Goal: Book appointment/travel/reservation

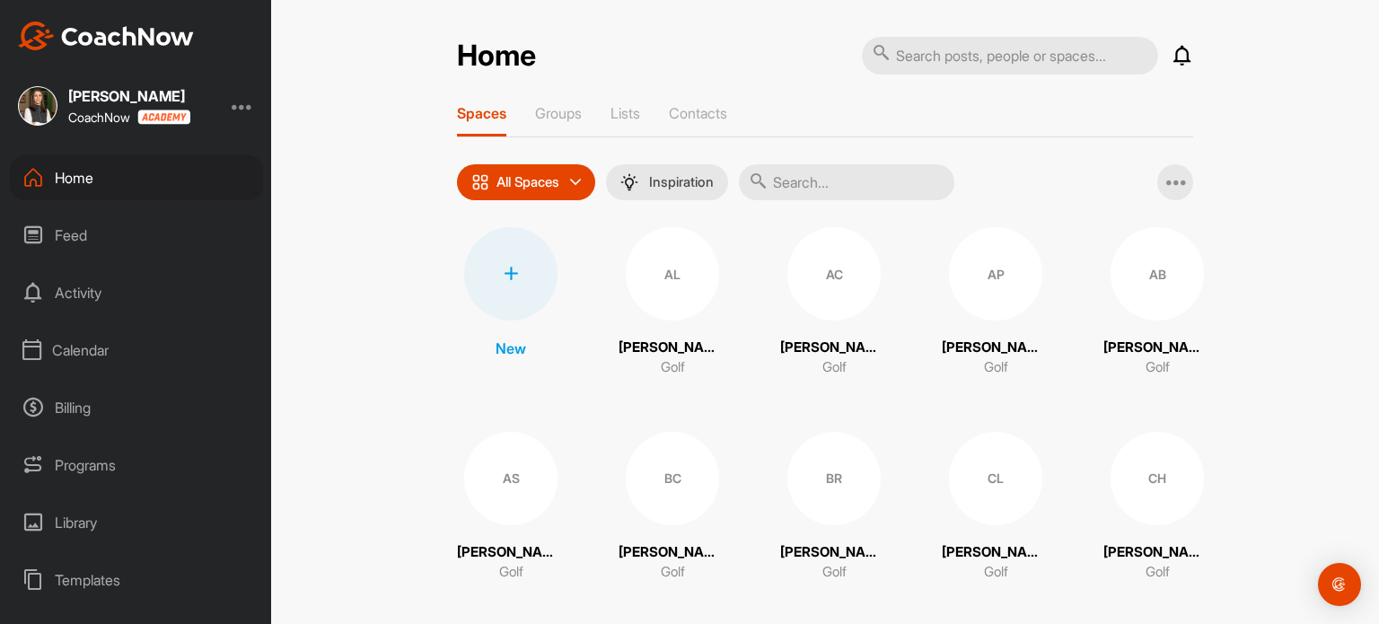
click at [97, 348] on div "Calendar" at bounding box center [136, 350] width 253 height 45
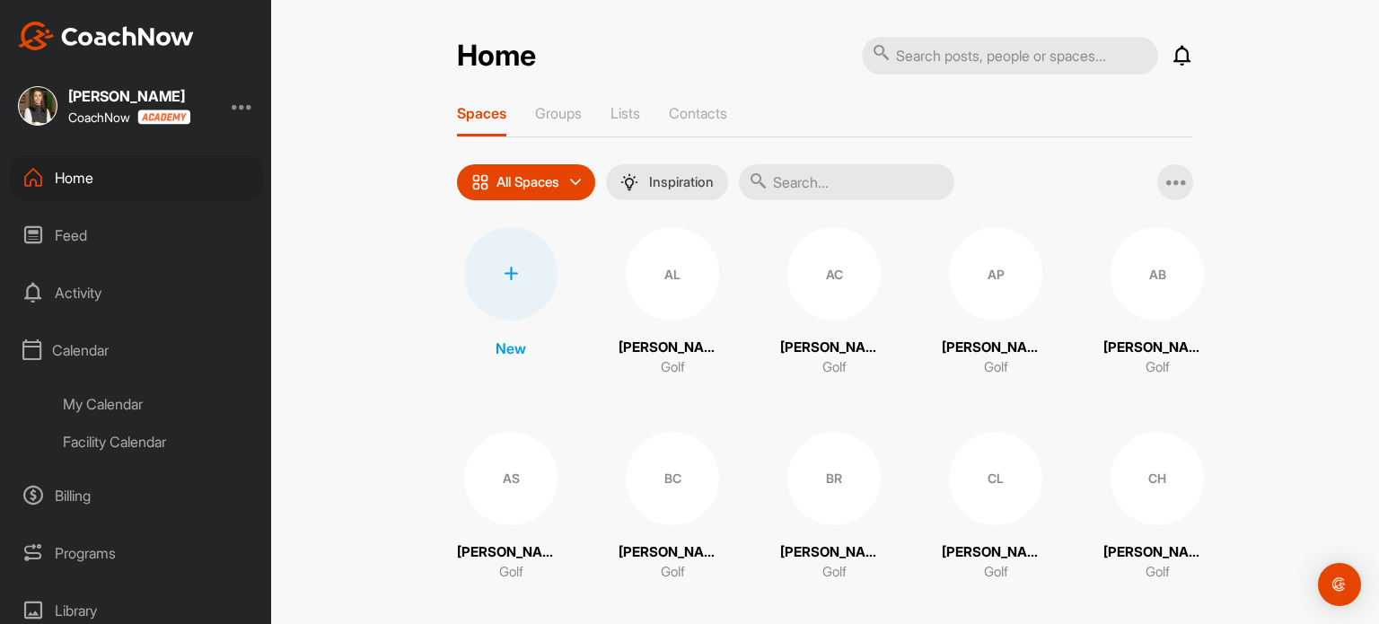
click at [102, 403] on div "My Calendar" at bounding box center [156, 404] width 213 height 38
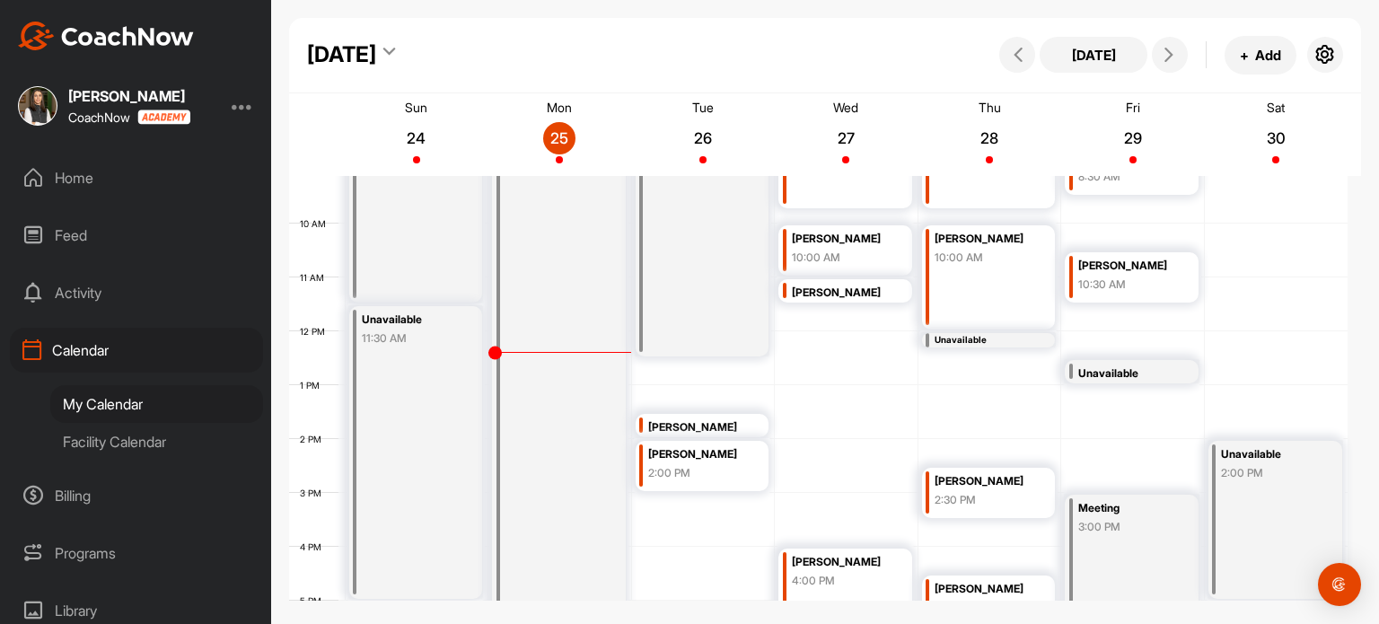
scroll to position [581, 0]
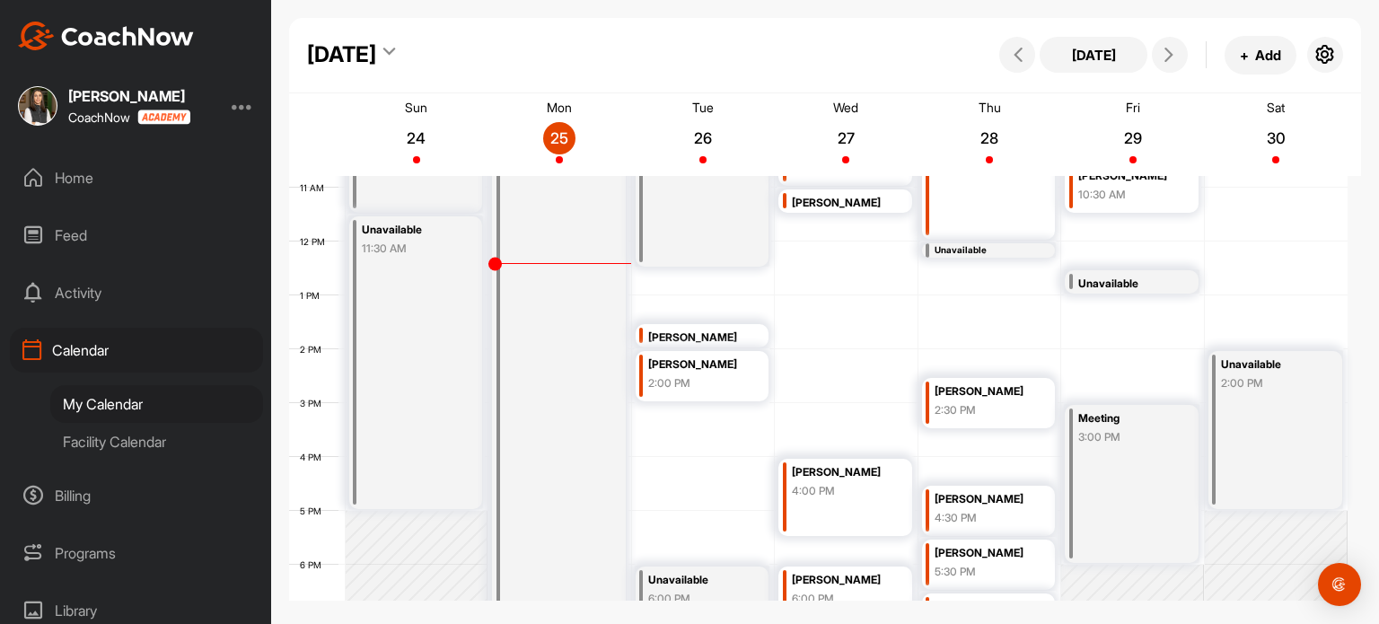
click at [833, 200] on div "[PERSON_NAME]" at bounding box center [842, 203] width 101 height 21
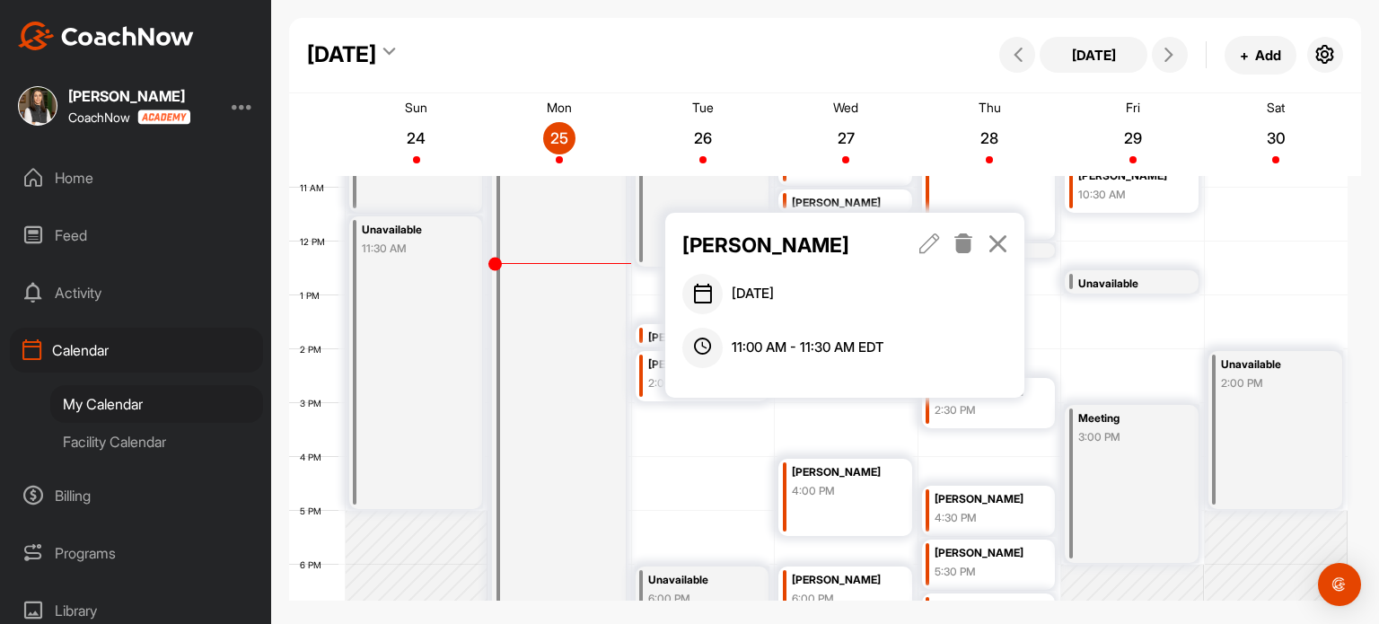
click at [995, 246] on icon at bounding box center [998, 244] width 21 height 20
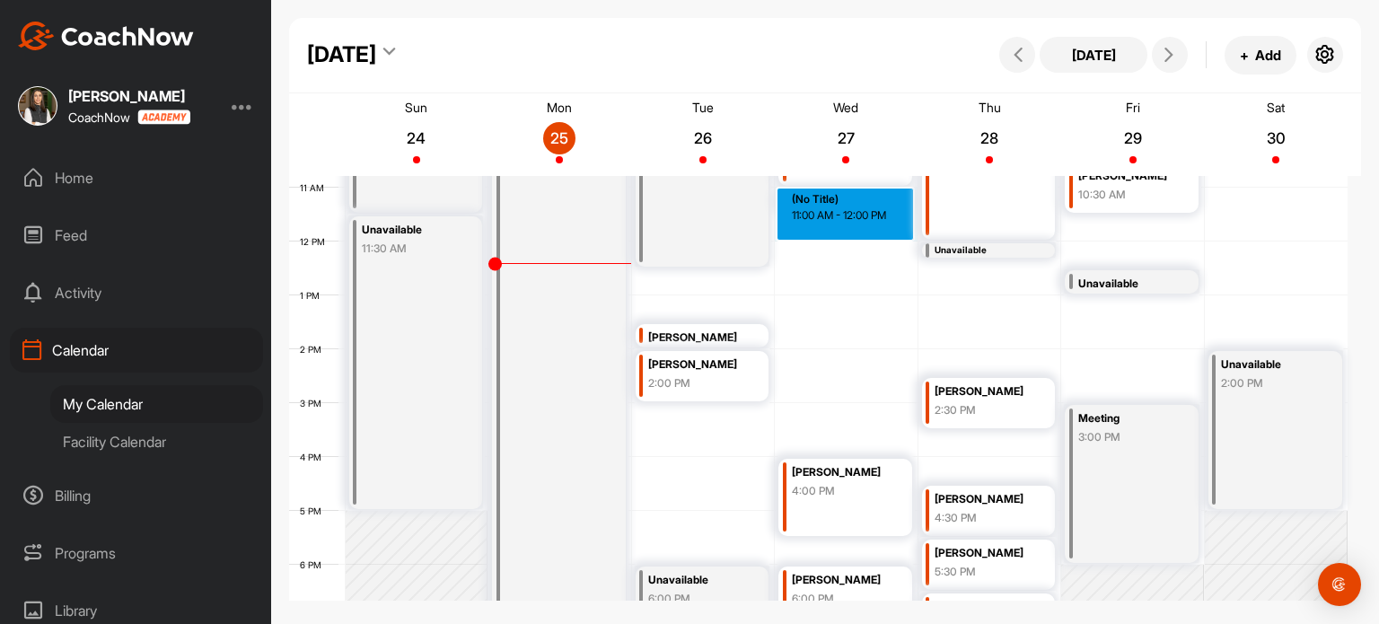
click at [870, 234] on div "12 AM 1 AM 2 AM 3 AM 4 AM 5 AM 6 AM 7 AM 8 AM 9 AM 10 AM 11 AM 12 PM 1 PM 2 PM …" at bounding box center [818, 241] width 1059 height 1293
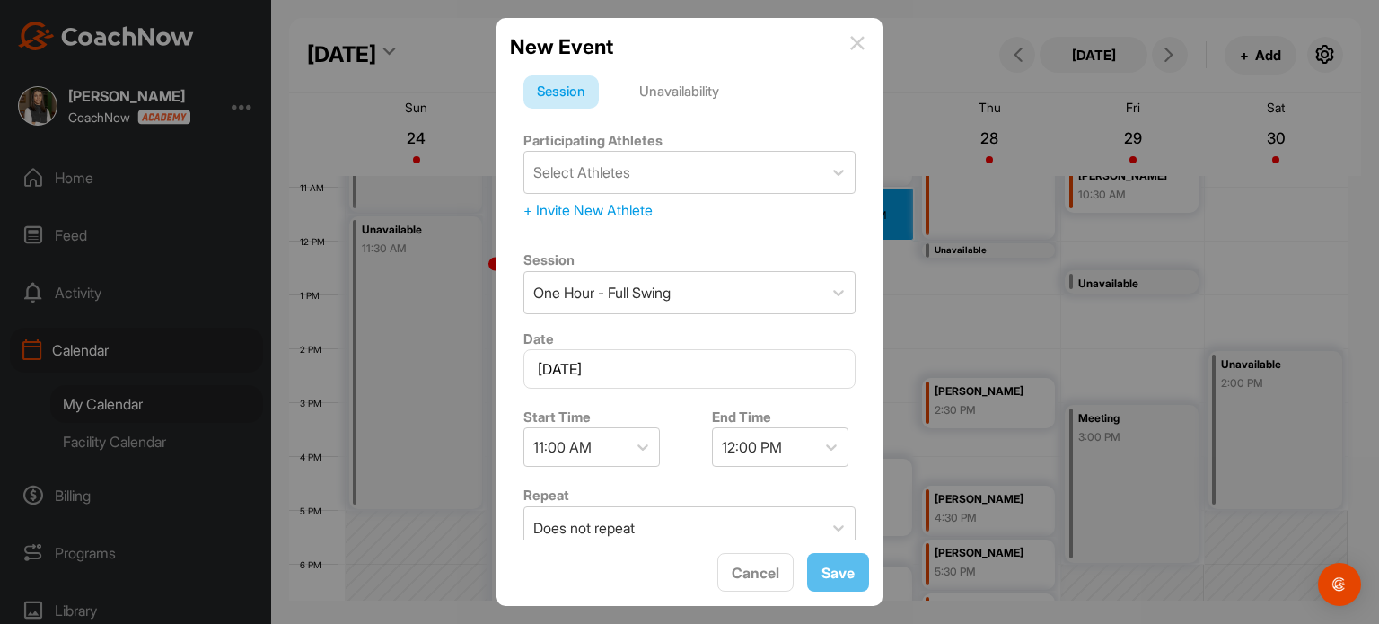
click at [854, 51] on div "New Event" at bounding box center [689, 46] width 359 height 31
click at [857, 46] on img at bounding box center [858, 43] width 14 height 14
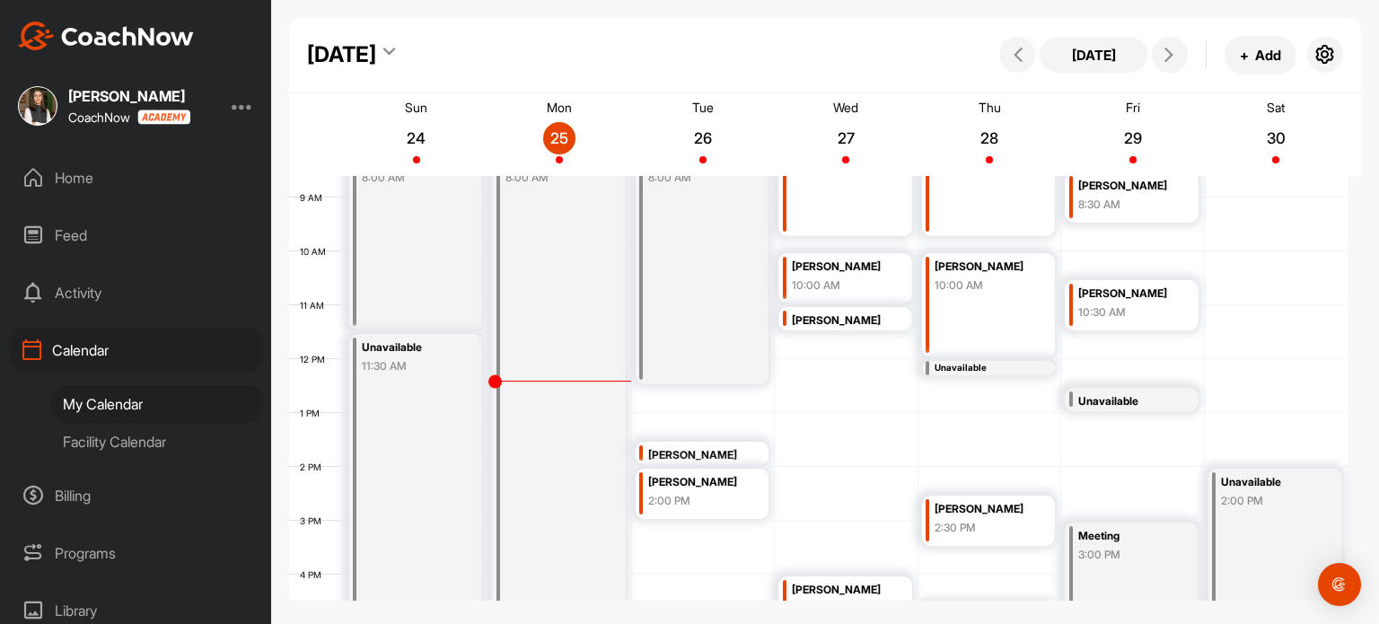
scroll to position [491, 0]
